Goal: Transaction & Acquisition: Purchase product/service

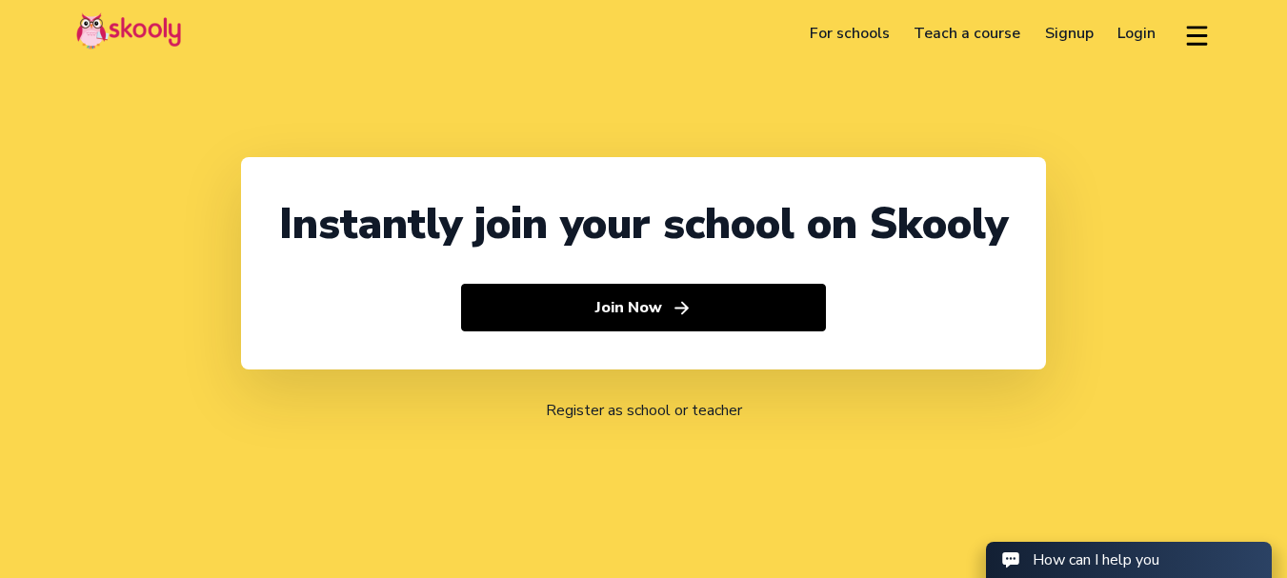
click at [1147, 33] on link "Login" at bounding box center [1137, 33] width 63 height 30
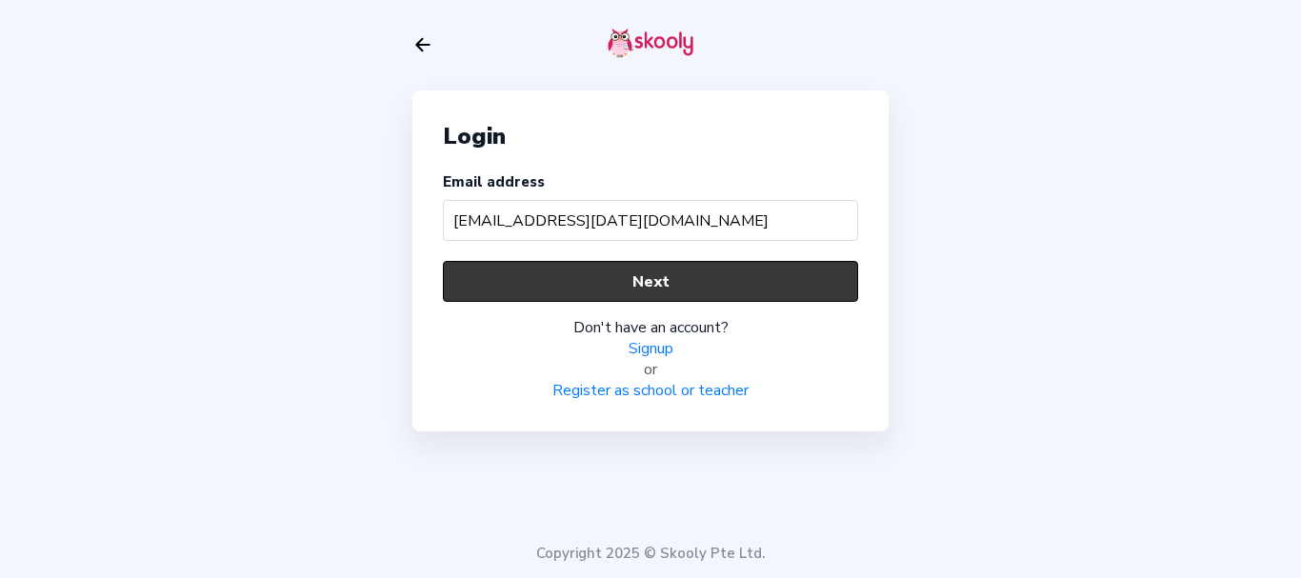
type input "prakash_raja@mailinator.com"
click at [679, 276] on button "Next" at bounding box center [650, 281] width 415 height 41
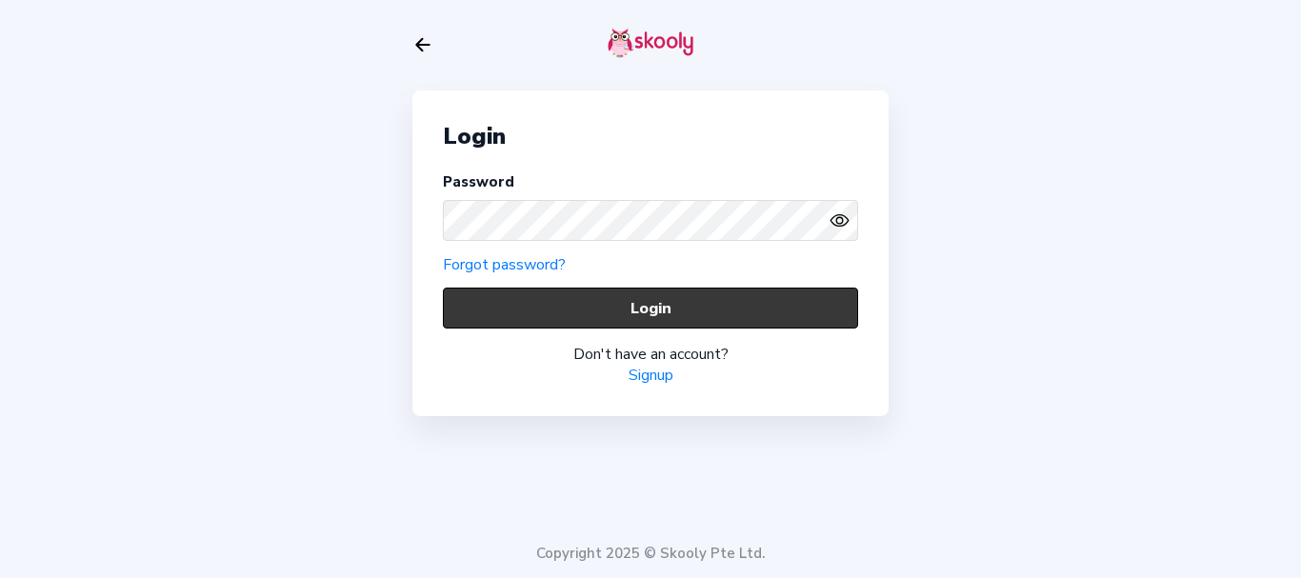
click at [594, 304] on button "Login" at bounding box center [650, 308] width 415 height 41
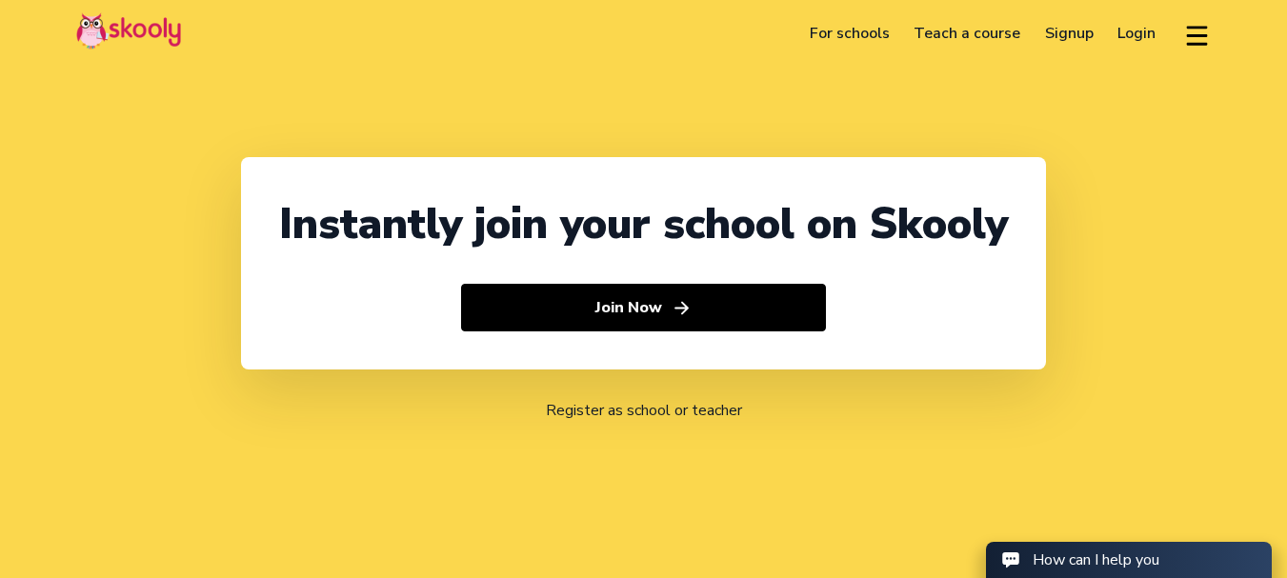
select select "91"
select select "[GEOGRAPHIC_DATA]"
select select "[GEOGRAPHIC_DATA]/[GEOGRAPHIC_DATA]"
click at [1123, 30] on link "Login" at bounding box center [1137, 33] width 63 height 30
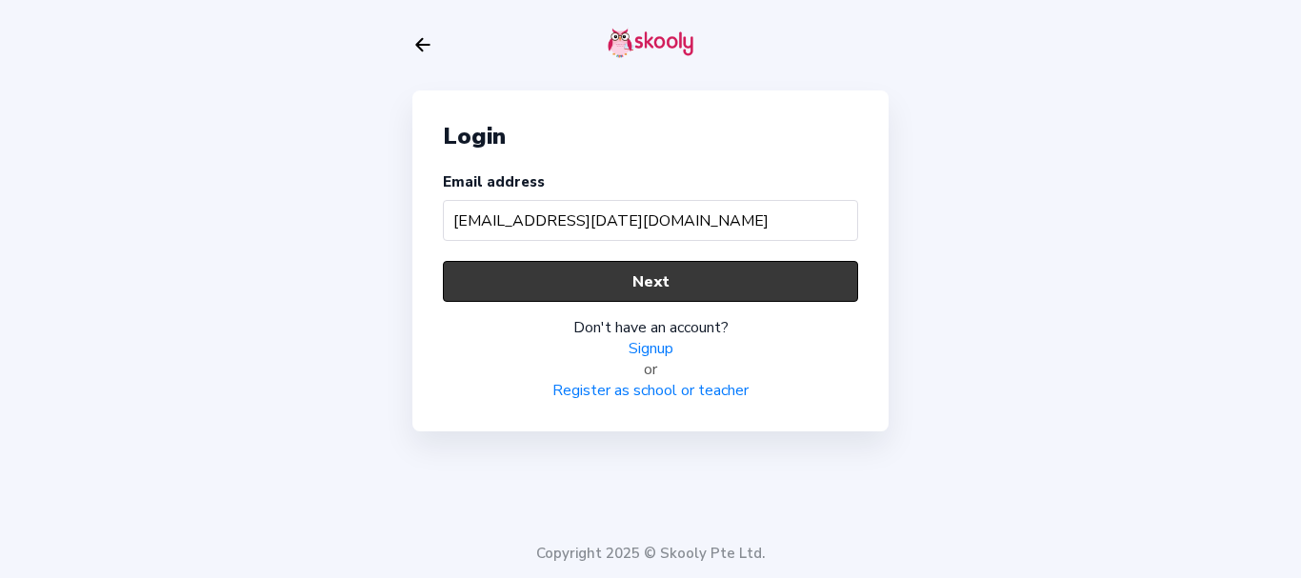
type input "[EMAIL_ADDRESS][DATE][DOMAIN_NAME]"
click at [571, 272] on button "Next" at bounding box center [650, 281] width 415 height 41
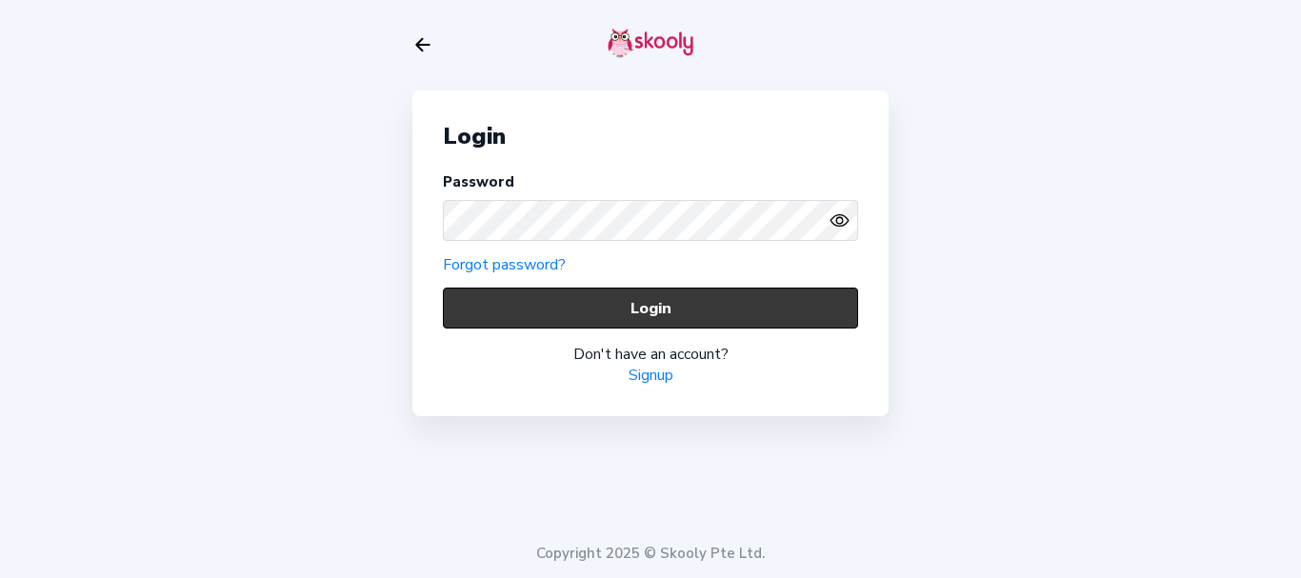
click at [556, 308] on button "Login" at bounding box center [650, 308] width 415 height 41
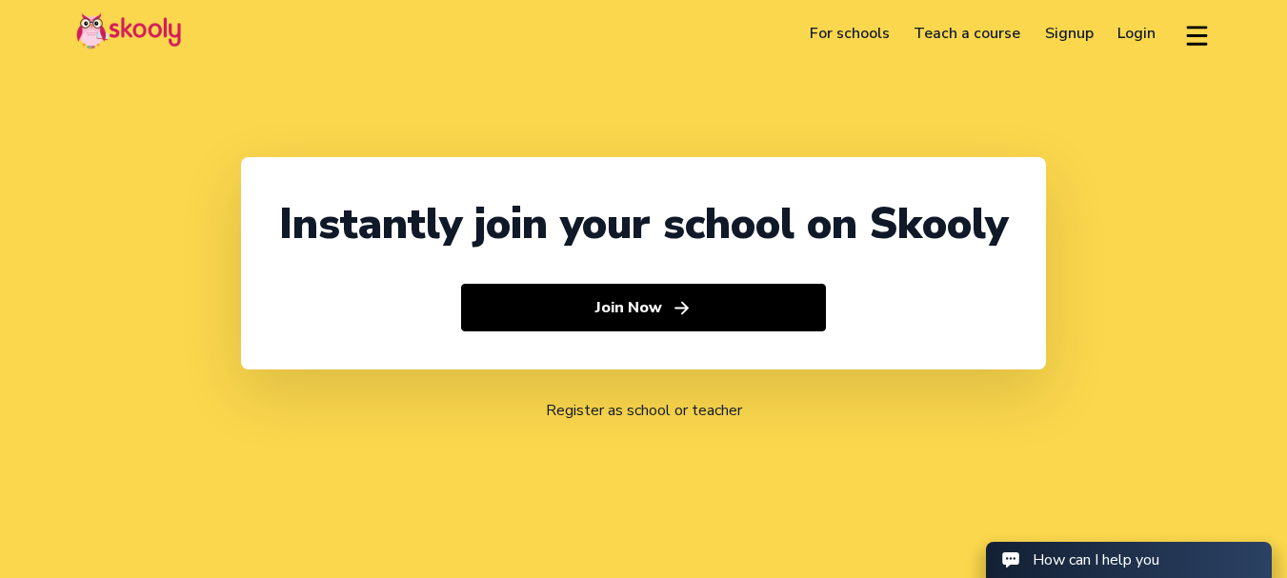
click at [1121, 41] on link "Login" at bounding box center [1137, 33] width 63 height 30
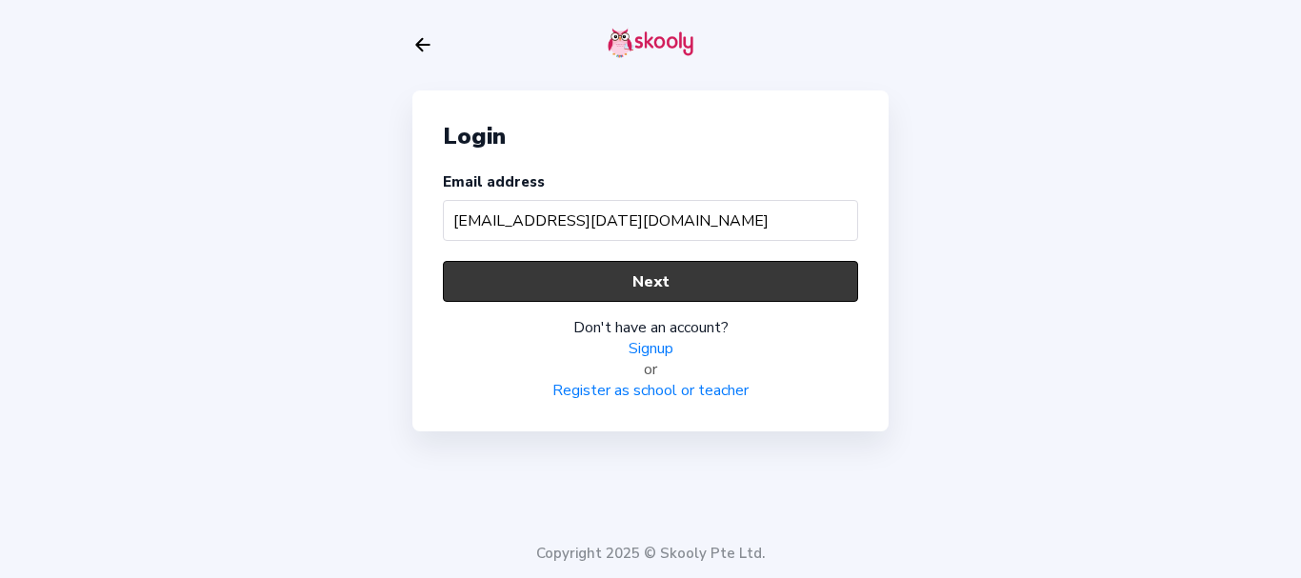
type input "[EMAIL_ADDRESS][DATE][DOMAIN_NAME]"
click at [632, 271] on button "Next" at bounding box center [650, 281] width 415 height 41
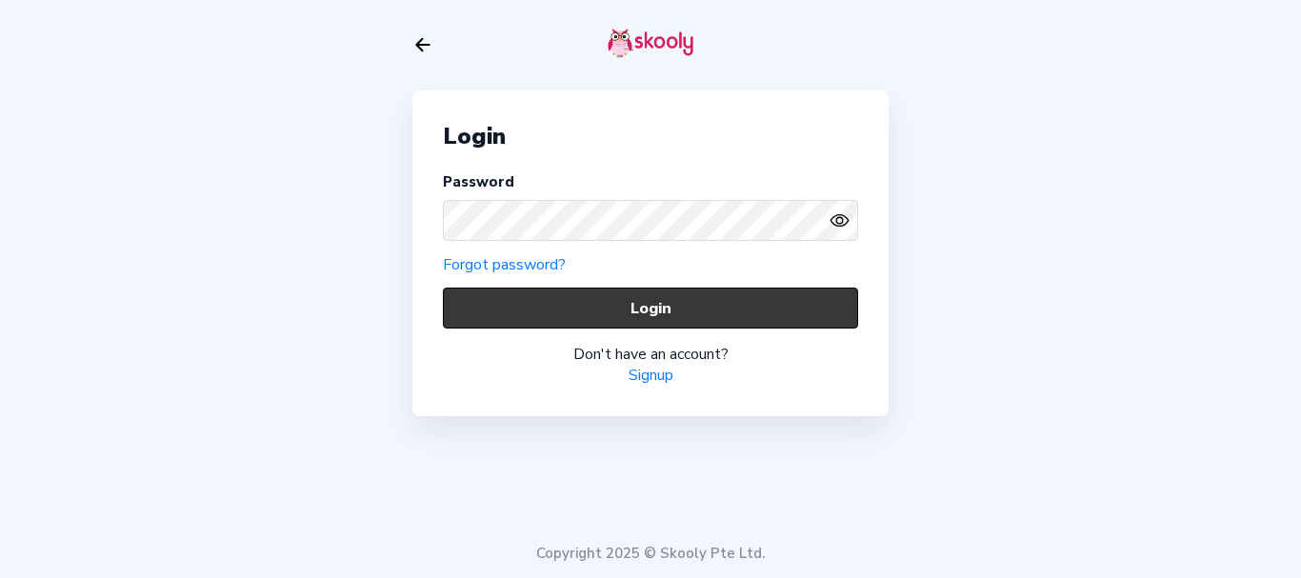
click at [550, 304] on button "Login" at bounding box center [650, 308] width 415 height 41
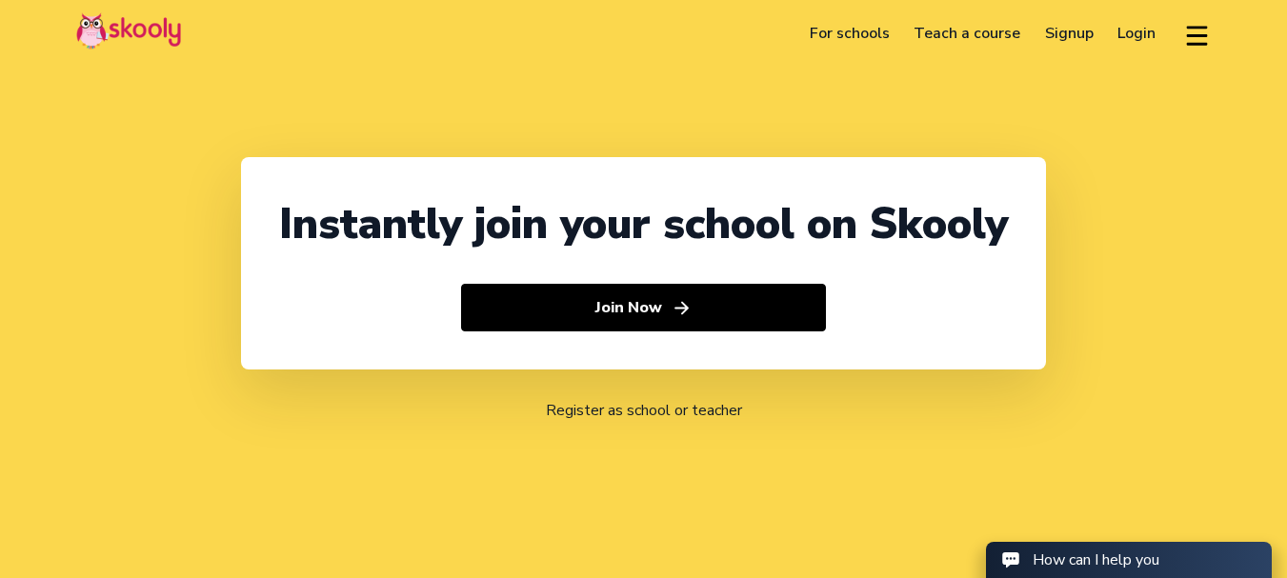
select select "91"
select select "[GEOGRAPHIC_DATA]"
select select "[GEOGRAPHIC_DATA]/[GEOGRAPHIC_DATA]"
click at [1124, 34] on link "Login" at bounding box center [1137, 33] width 63 height 30
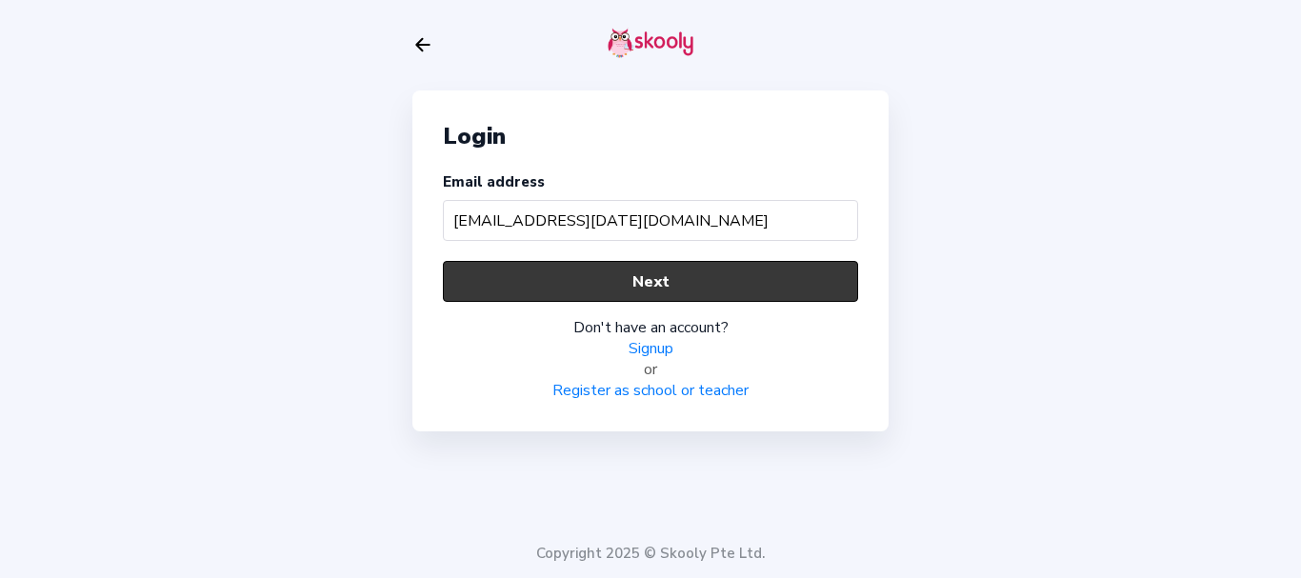
type input "[EMAIL_ADDRESS][DATE][DOMAIN_NAME]"
click at [642, 282] on button "Next" at bounding box center [650, 281] width 415 height 41
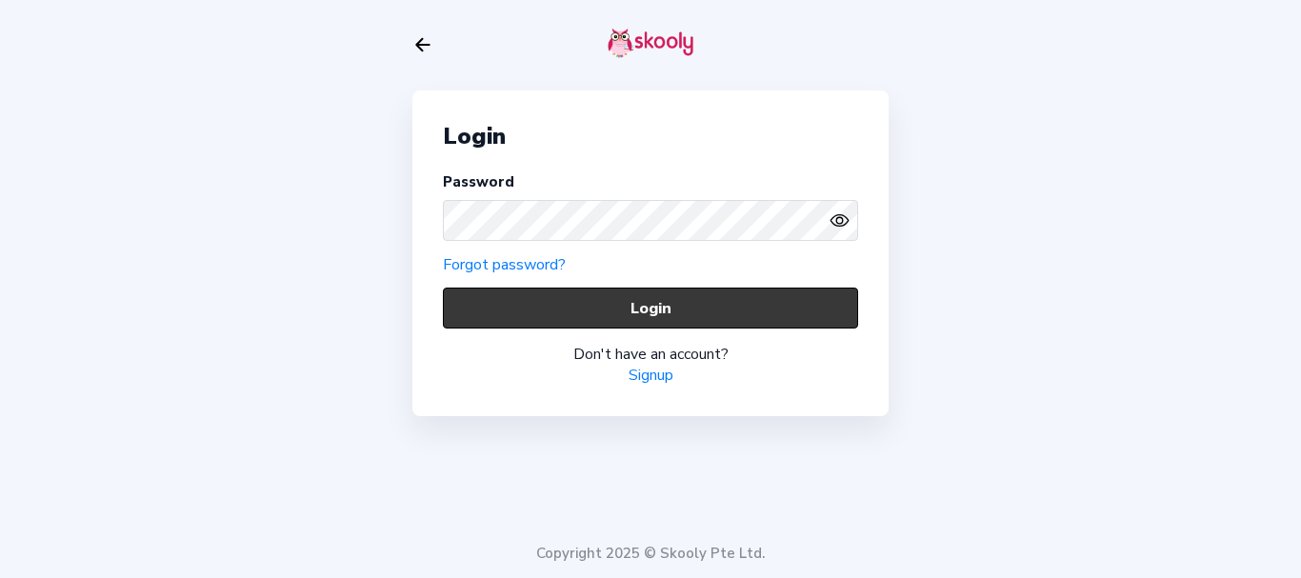
click at [560, 308] on button "Login" at bounding box center [650, 308] width 415 height 41
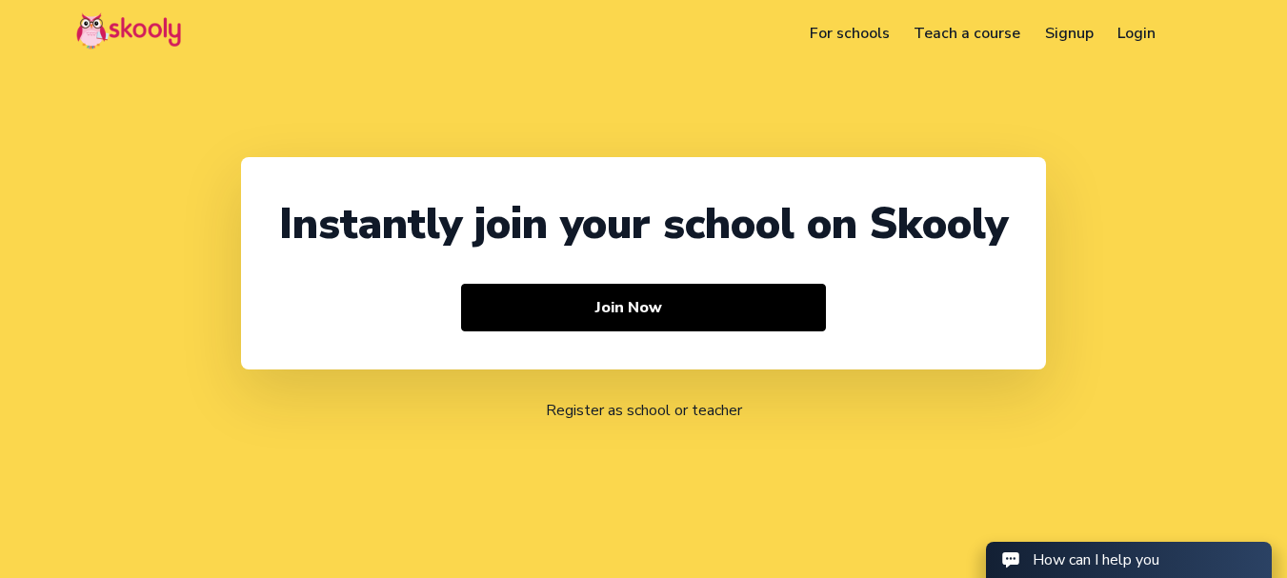
select select "91"
select select "[GEOGRAPHIC_DATA]"
select select "[GEOGRAPHIC_DATA]/[GEOGRAPHIC_DATA]"
click at [1131, 28] on link "Login" at bounding box center [1137, 33] width 63 height 30
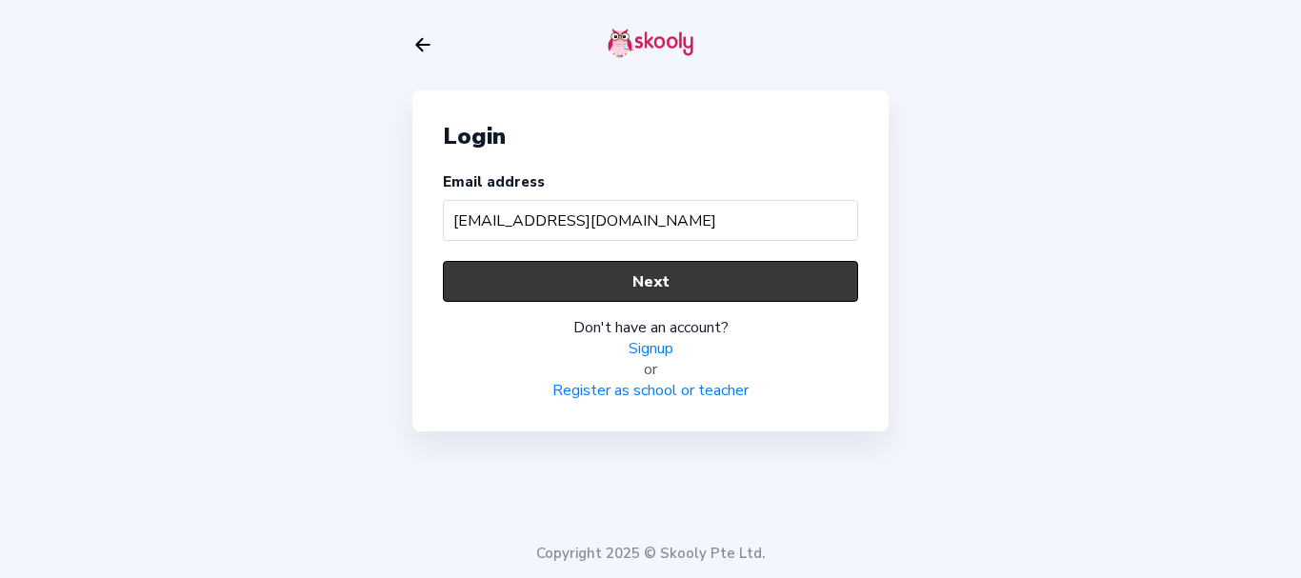
type input "[EMAIL_ADDRESS][DOMAIN_NAME]"
click at [615, 287] on button "Next" at bounding box center [650, 281] width 415 height 41
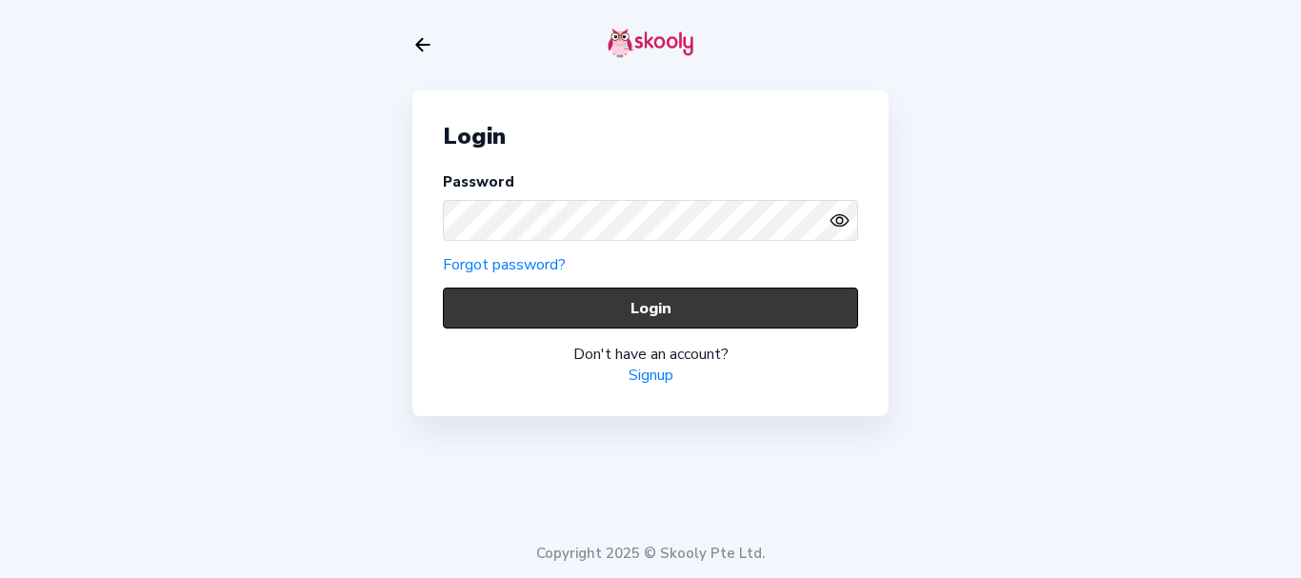
click at [607, 310] on button "Login" at bounding box center [650, 308] width 415 height 41
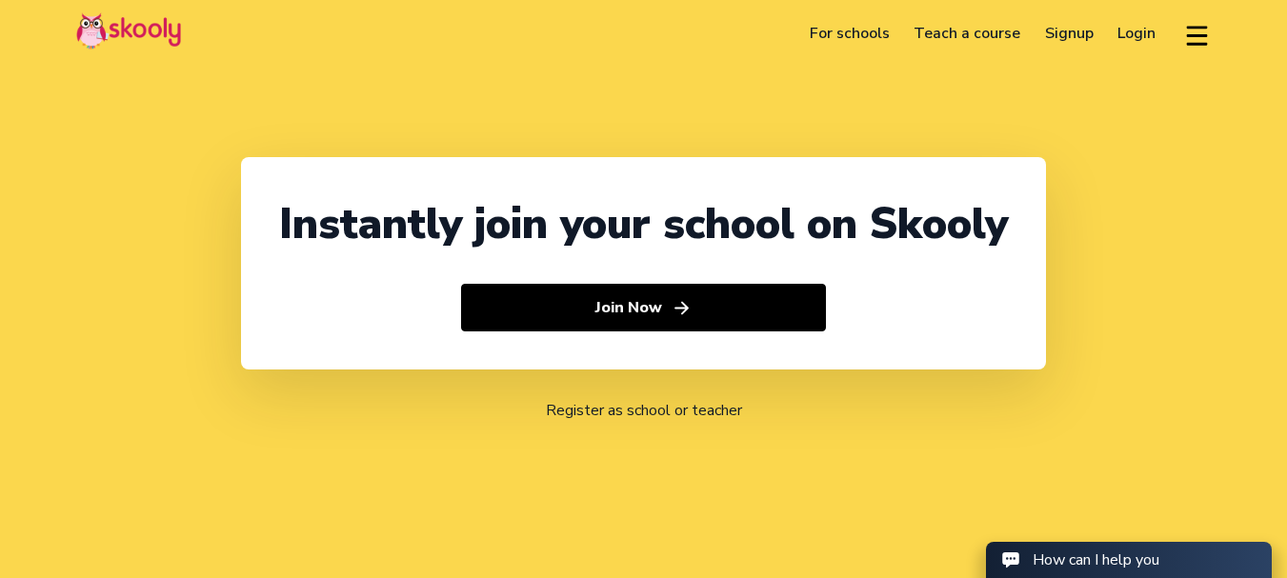
click at [1141, 33] on link "Login" at bounding box center [1137, 33] width 63 height 30
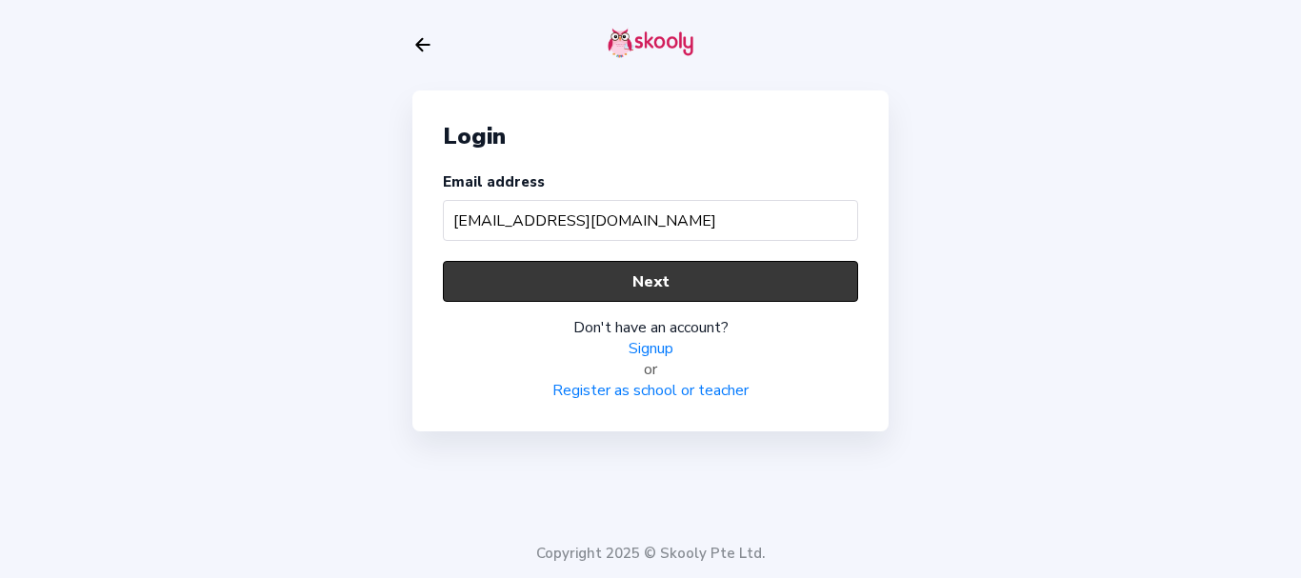
type input "[EMAIL_ADDRESS][DOMAIN_NAME]"
click at [535, 281] on button "Next" at bounding box center [650, 281] width 415 height 41
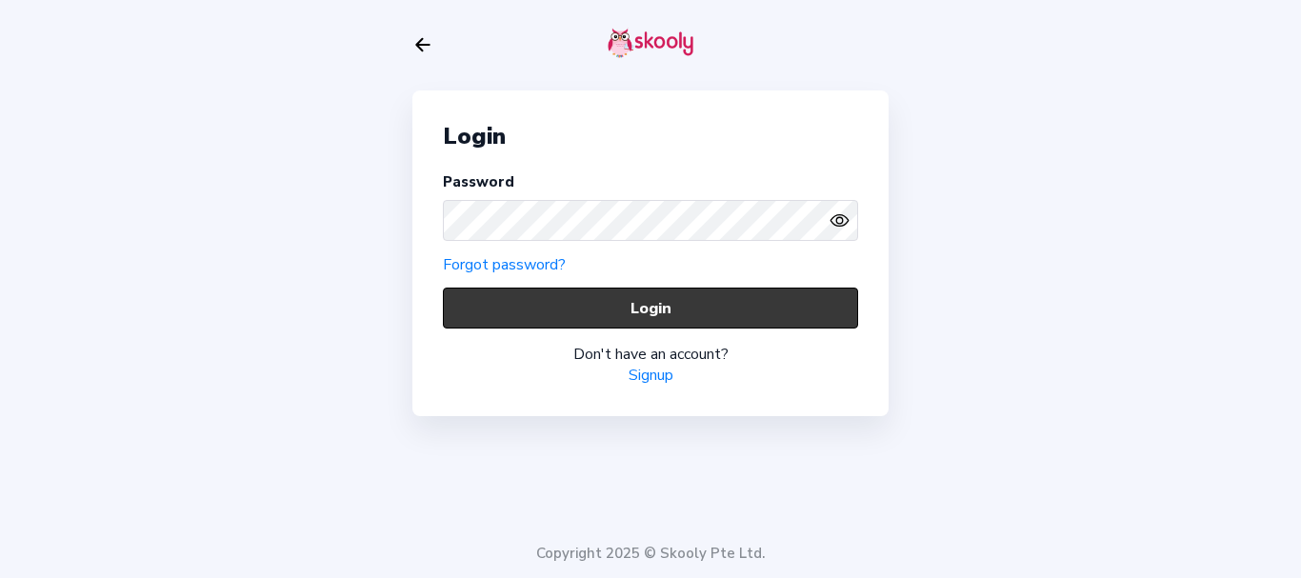
click at [552, 329] on button "Login" at bounding box center [650, 308] width 415 height 41
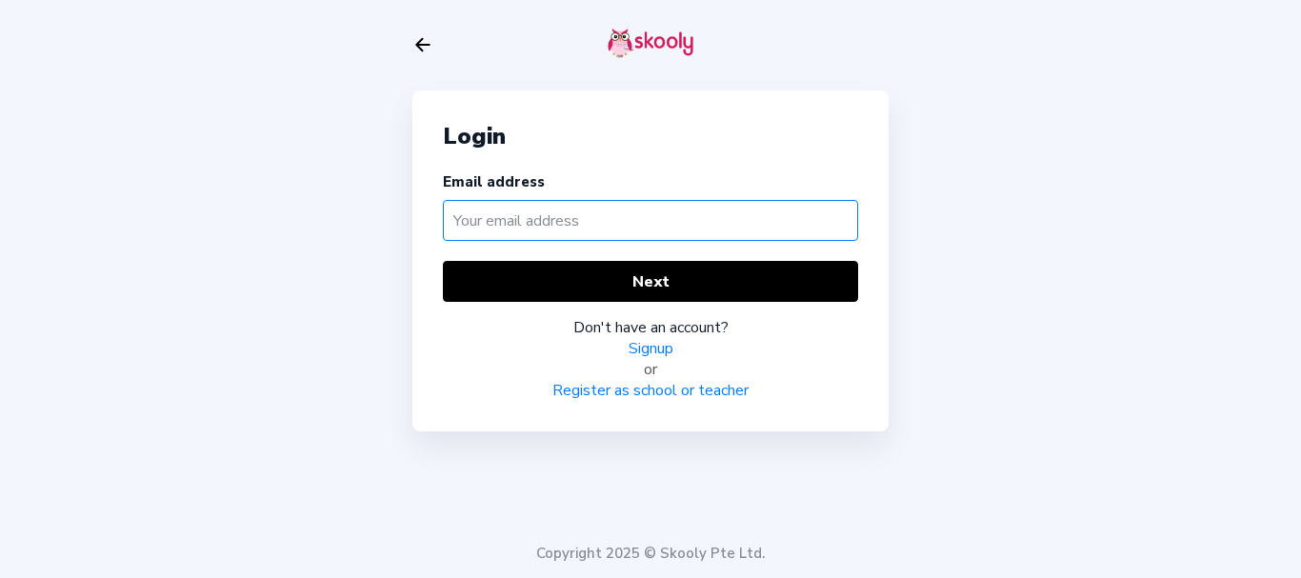
click at [549, 226] on input "text" at bounding box center [650, 220] width 415 height 41
paste input "tarnikelvormom"
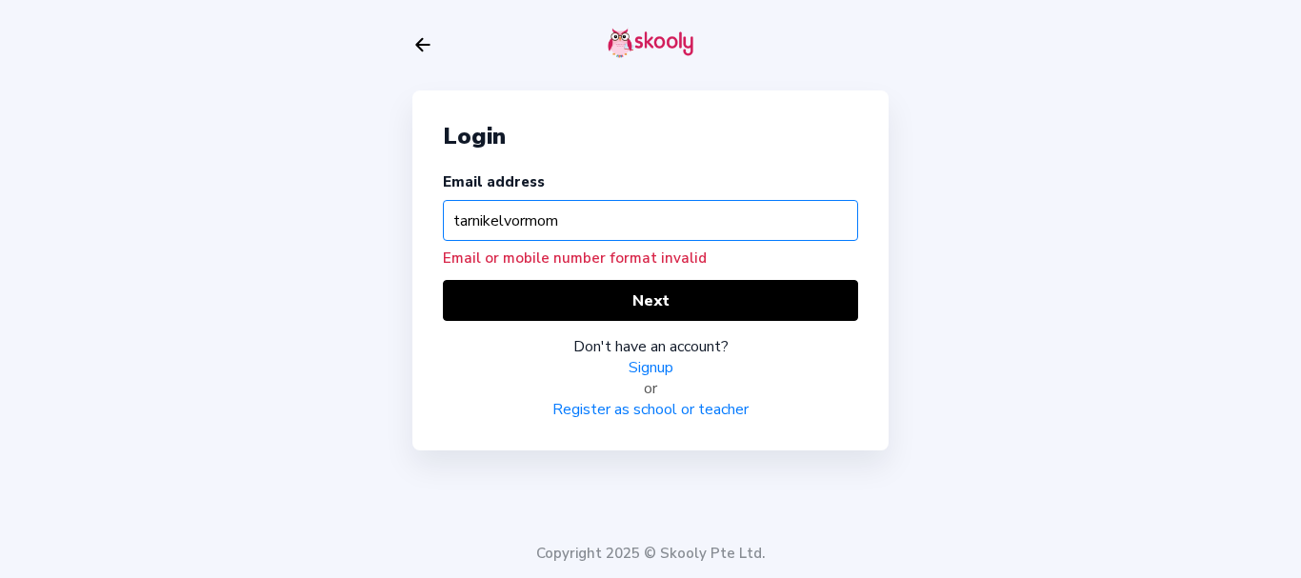
type input "tarnikelvormom"
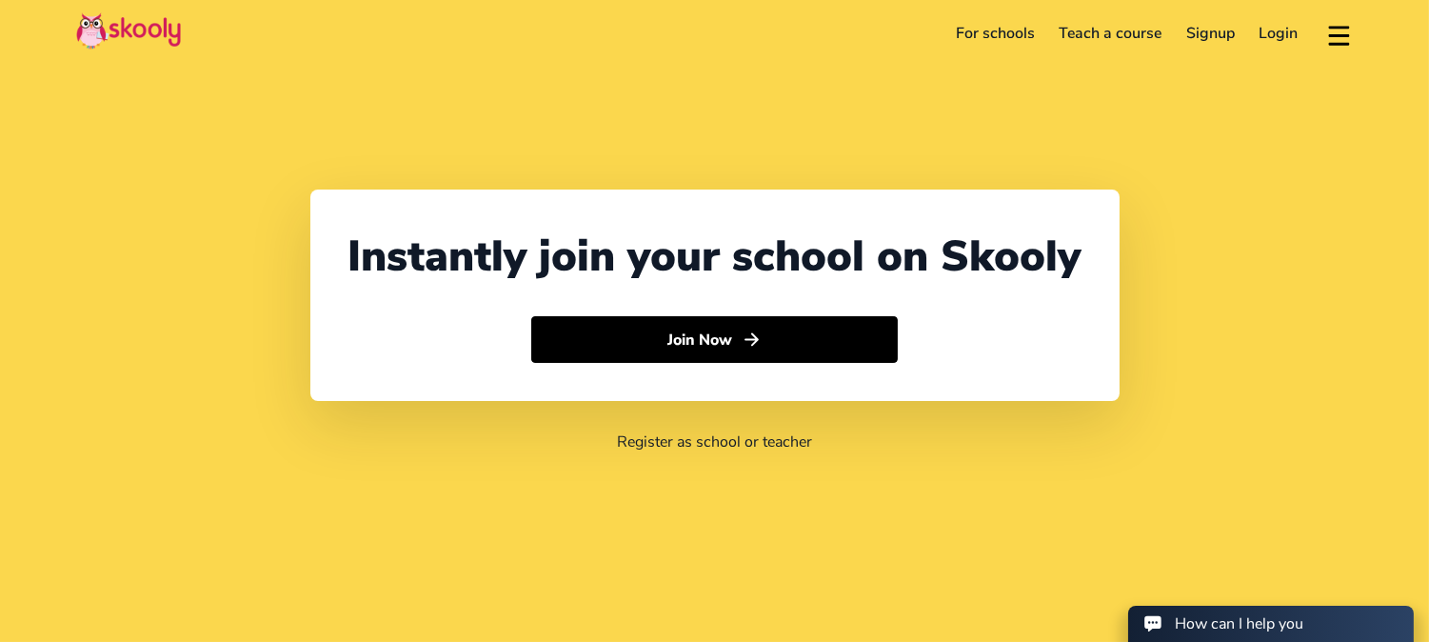
select select "91"
select select "[GEOGRAPHIC_DATA]"
select select "[GEOGRAPHIC_DATA]/[GEOGRAPHIC_DATA]"
click at [1281, 31] on link "Login" at bounding box center [1280, 33] width 64 height 30
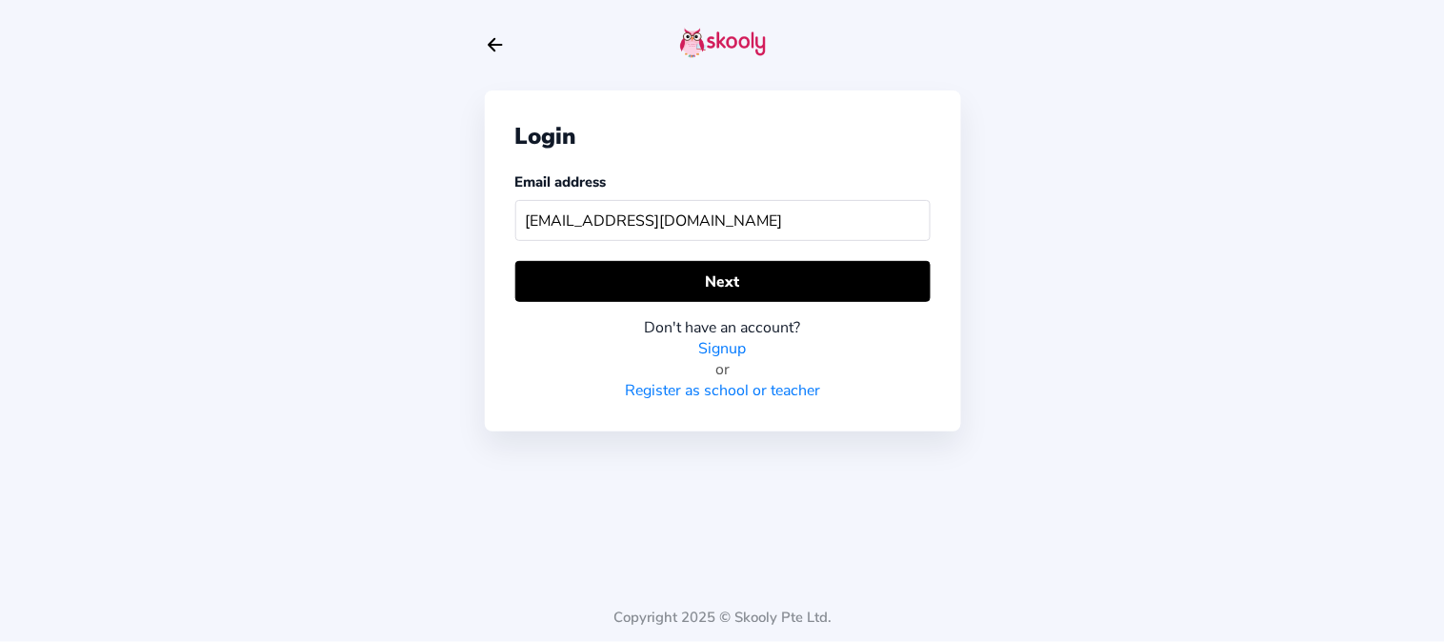
type input "[EMAIL_ADDRESS][DOMAIN_NAME]"
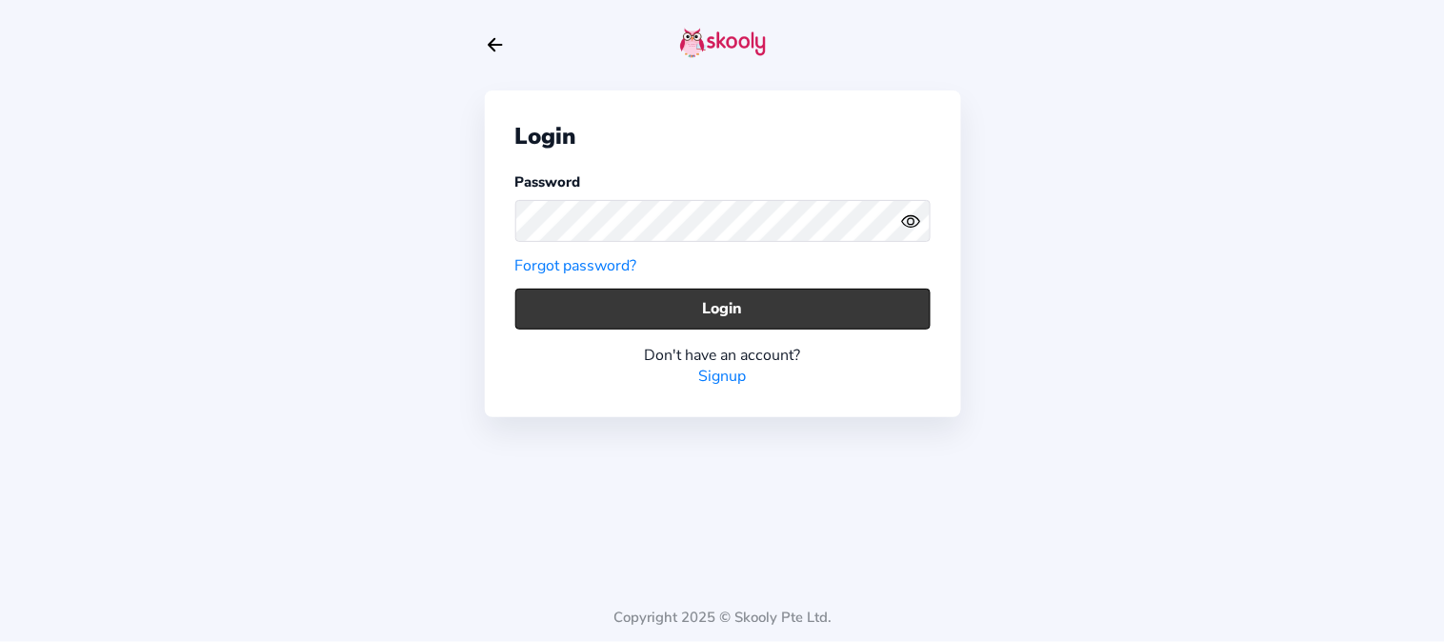
click at [622, 307] on button "Login" at bounding box center [722, 309] width 415 height 41
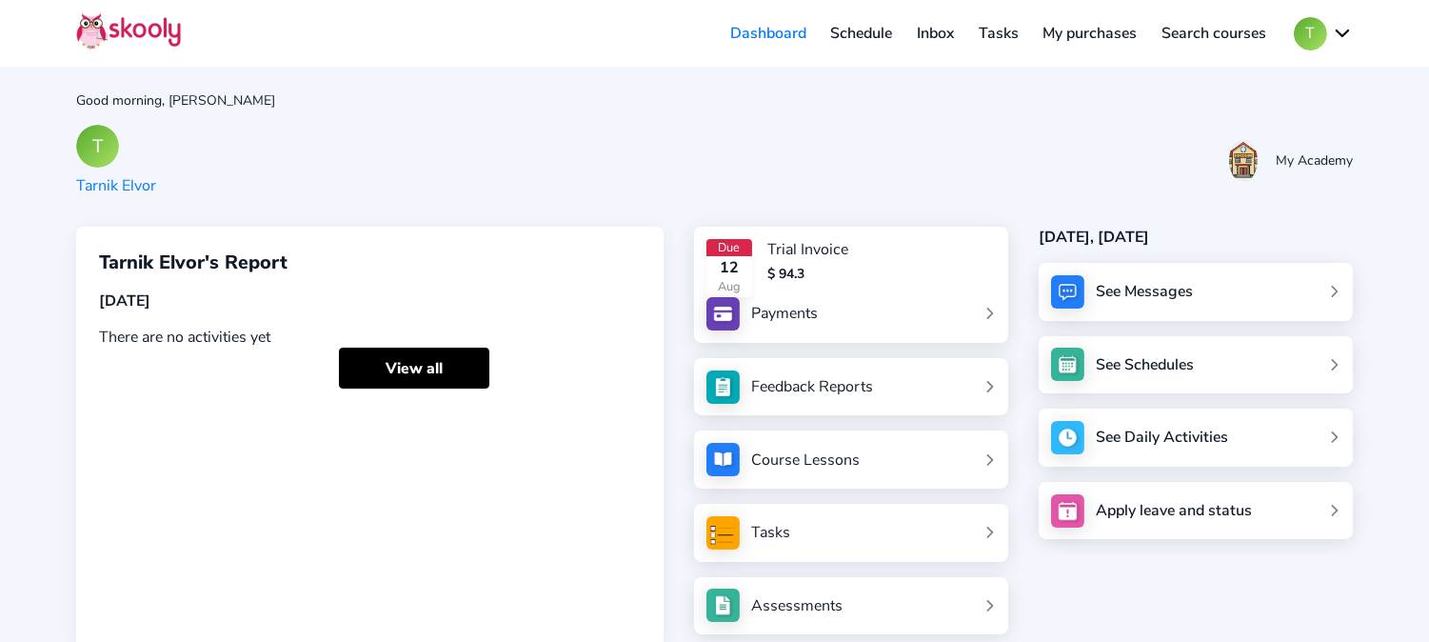
click at [796, 308] on div "Payments" at bounding box center [784, 313] width 67 height 21
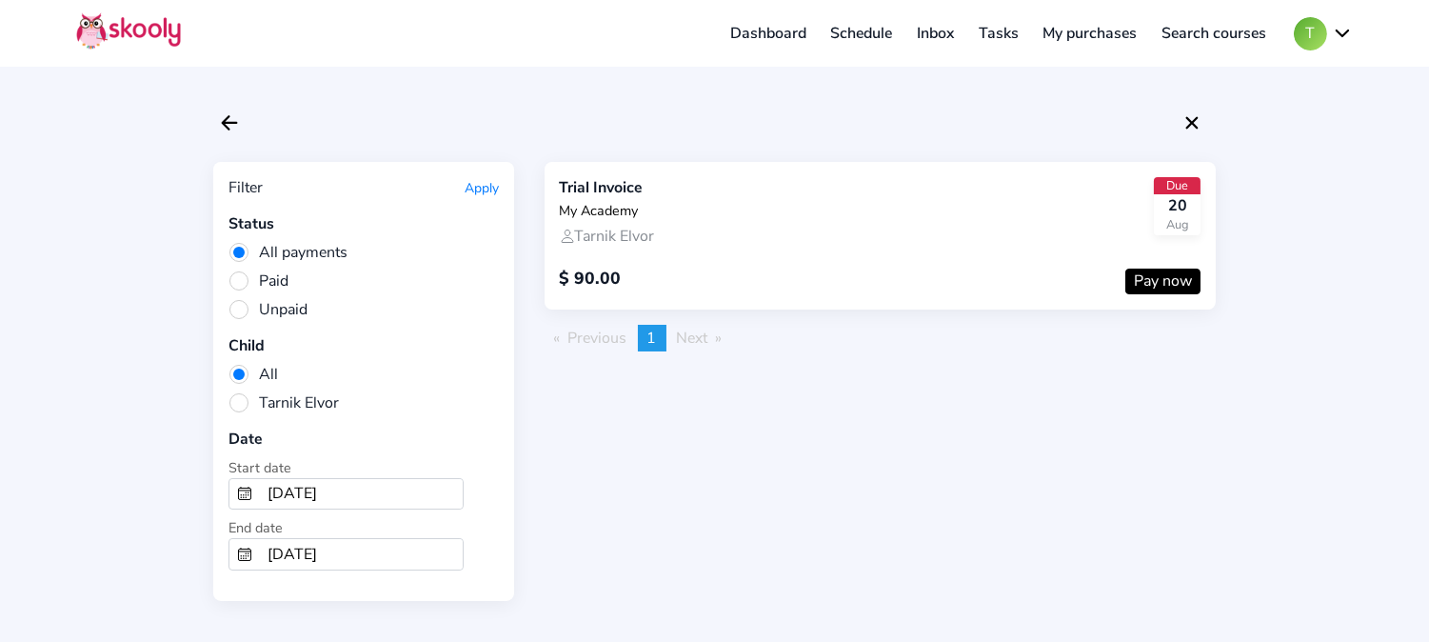
drag, startPoint x: 1175, startPoint y: 281, endPoint x: 1165, endPoint y: 284, distance: 10.9
click at [1173, 281] on button "Pay now" at bounding box center [1163, 282] width 75 height 26
